Goal: Book appointment/travel/reservation

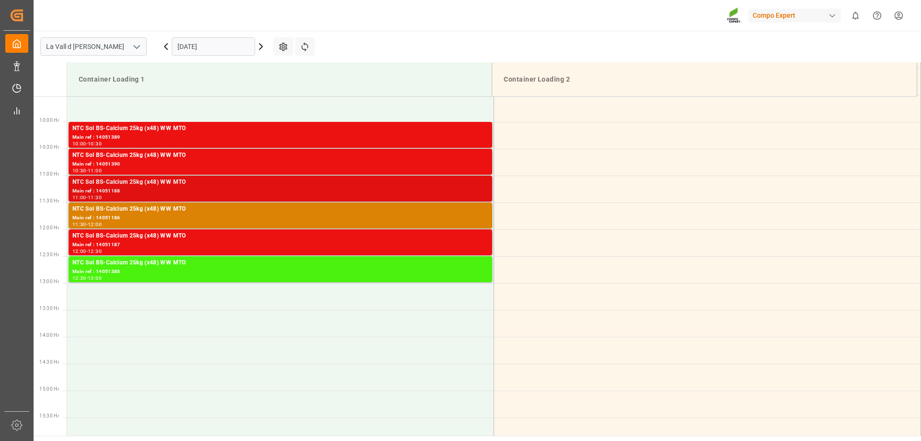
scroll to position [464, 0]
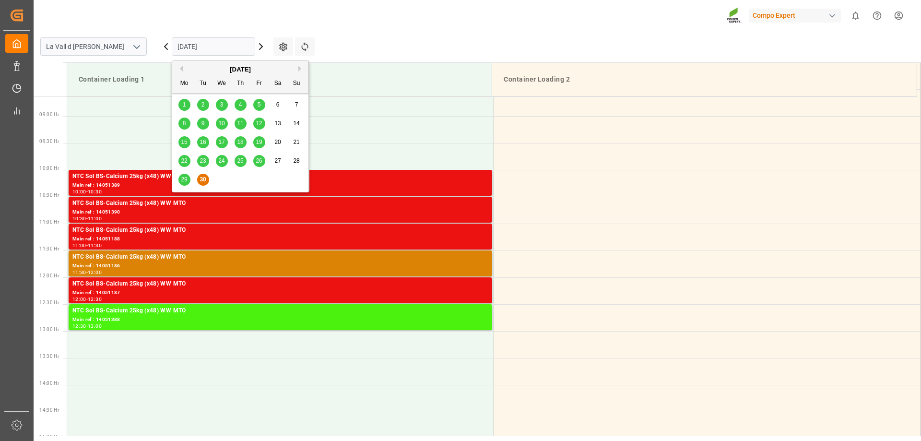
click at [224, 46] on input "[DATE]" at bounding box center [213, 46] width 83 height 18
click at [297, 70] on div "[DATE]" at bounding box center [240, 70] width 136 height 10
click at [300, 69] on button "Next Month" at bounding box center [301, 69] width 6 height 6
click at [223, 102] on span "1" at bounding box center [221, 104] width 3 height 7
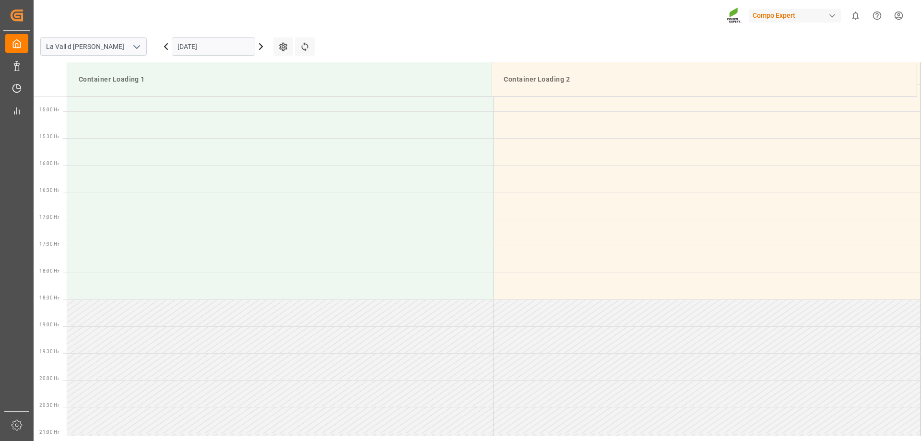
scroll to position [800, 0]
click at [261, 49] on icon at bounding box center [261, 47] width 3 height 6
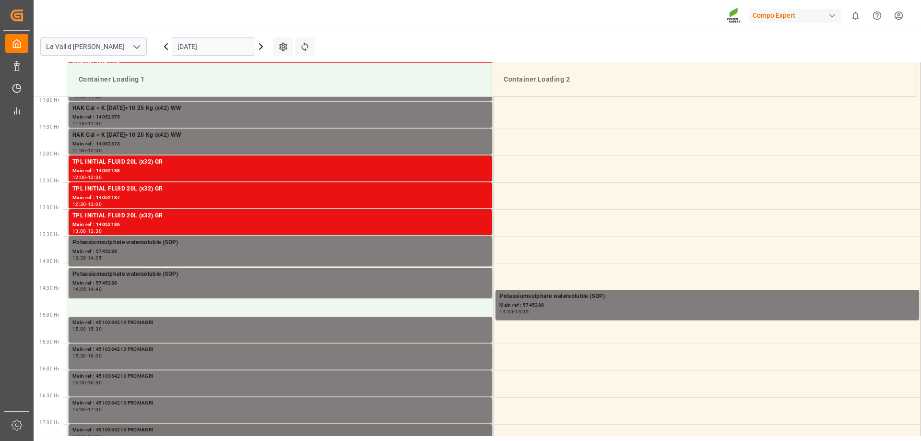
scroll to position [656, 0]
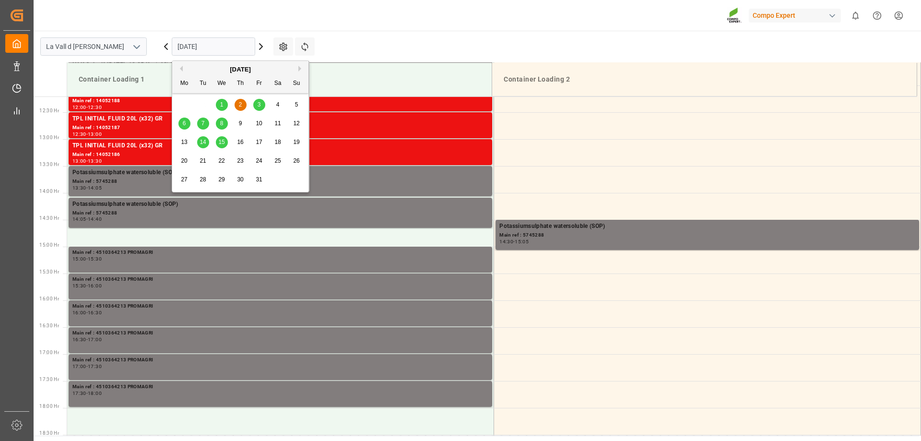
click at [231, 45] on input "[DATE]" at bounding box center [213, 46] width 83 height 18
click at [182, 68] on button "Previous Month" at bounding box center [180, 69] width 6 height 6
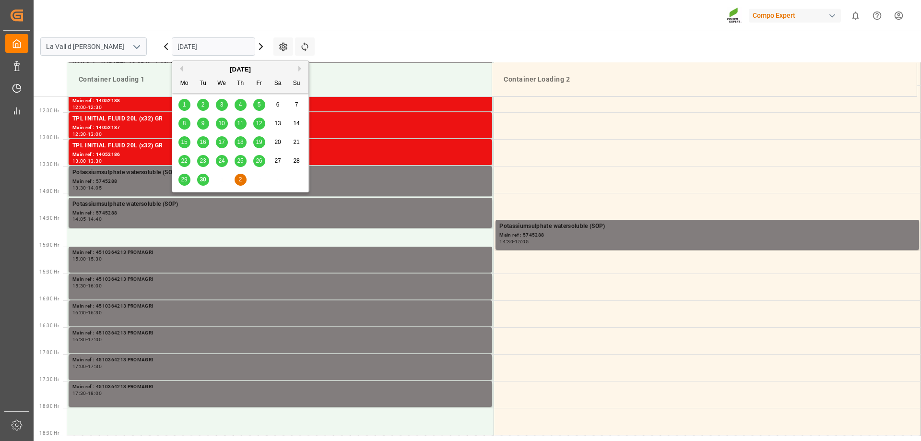
click at [225, 182] on div "29 30 1 2 3 4 5" at bounding box center [240, 179] width 131 height 19
click at [202, 178] on span "30" at bounding box center [203, 179] width 6 height 7
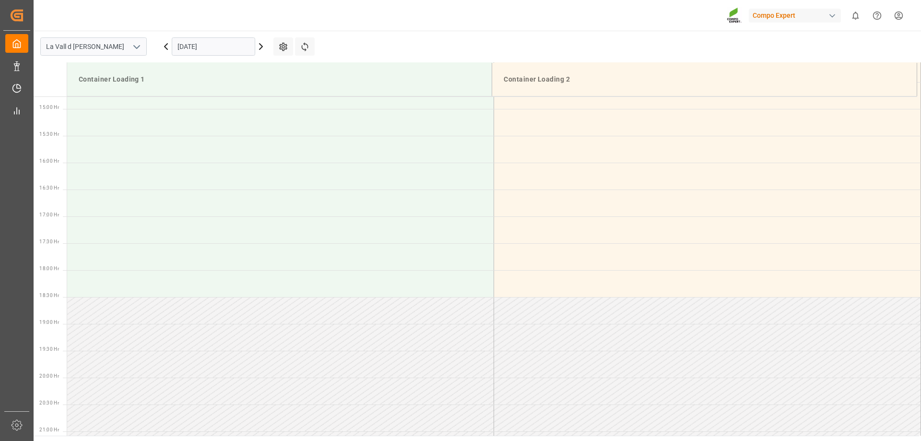
scroll to position [800, 0]
click at [224, 43] on input "[DATE]" at bounding box center [213, 46] width 83 height 18
click at [260, 45] on icon at bounding box center [261, 47] width 3 height 6
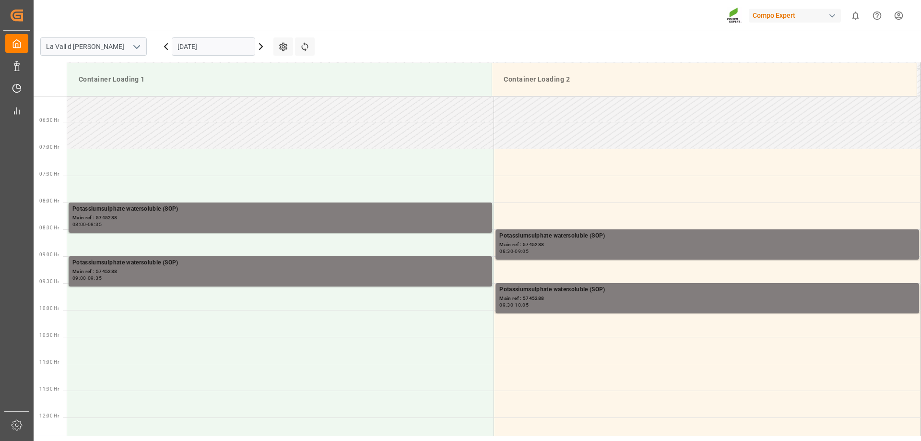
scroll to position [320, 0]
